Goal: Task Accomplishment & Management: Manage account settings

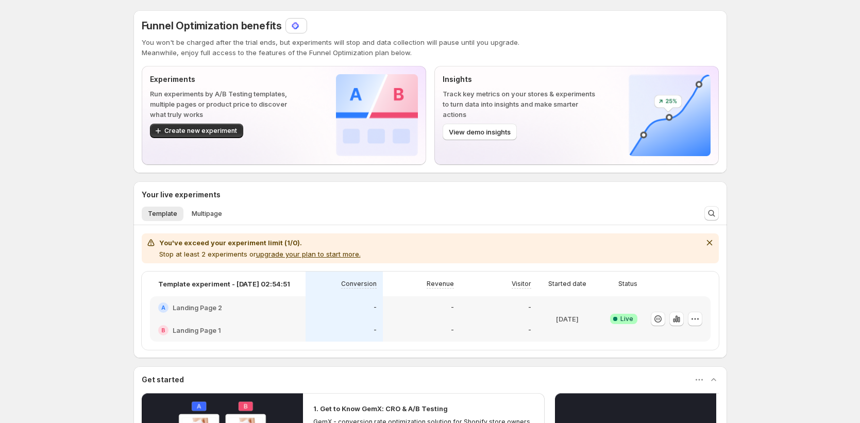
click at [294, 25] on img at bounding box center [295, 26] width 10 height 10
